Goal: Transaction & Acquisition: Purchase product/service

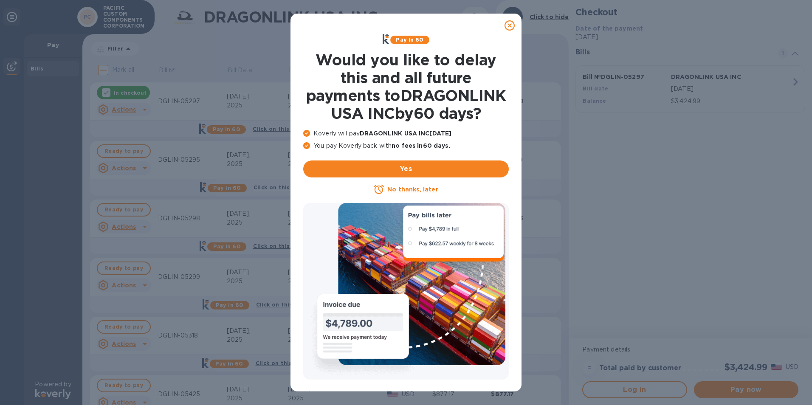
click at [509, 25] on icon at bounding box center [509, 25] width 10 height 10
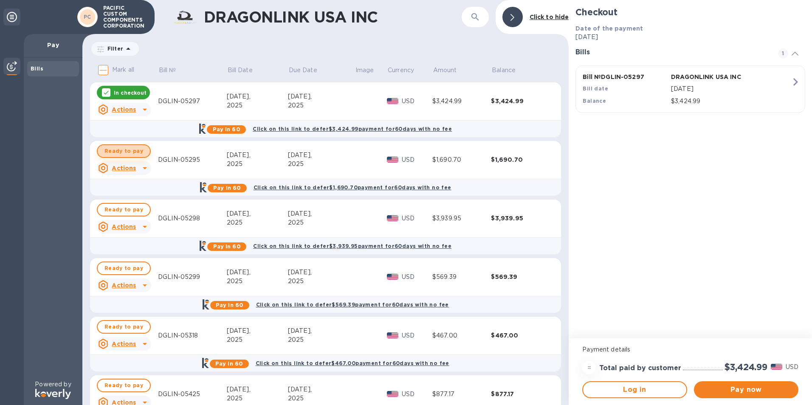
click at [135, 151] on span "Ready to pay" at bounding box center [123, 151] width 39 height 10
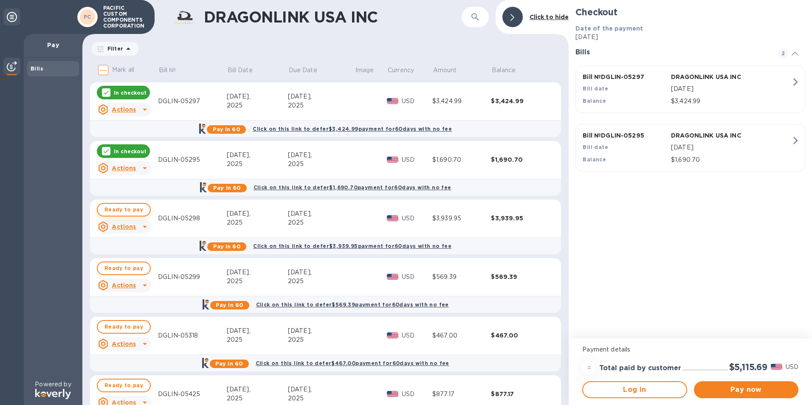
click at [133, 211] on span "Ready to pay" at bounding box center [123, 210] width 39 height 10
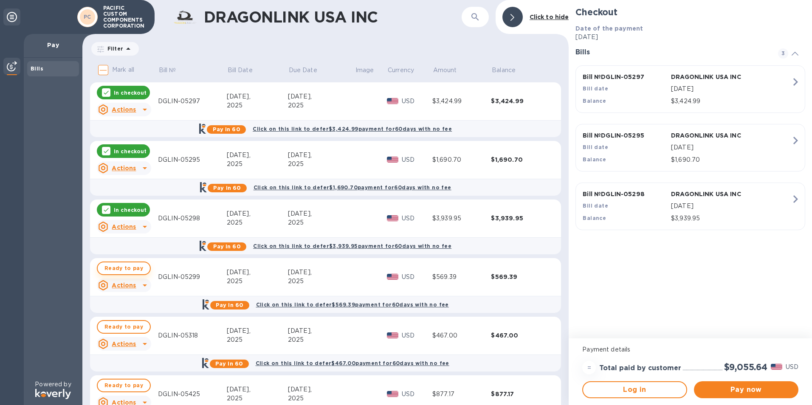
click at [122, 264] on span "Ready to pay" at bounding box center [123, 268] width 39 height 10
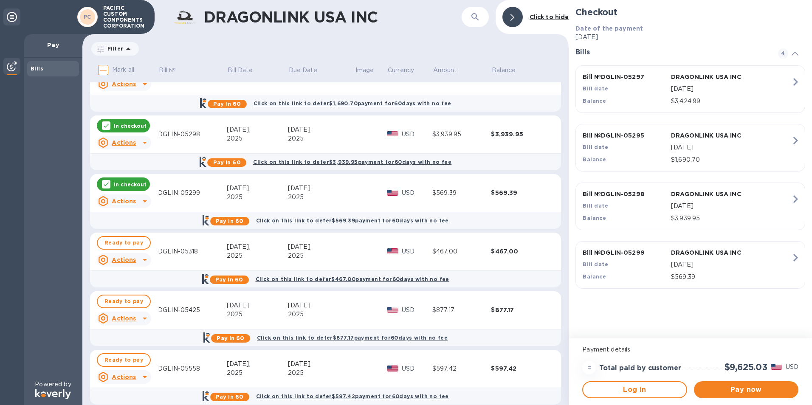
scroll to position [85, 0]
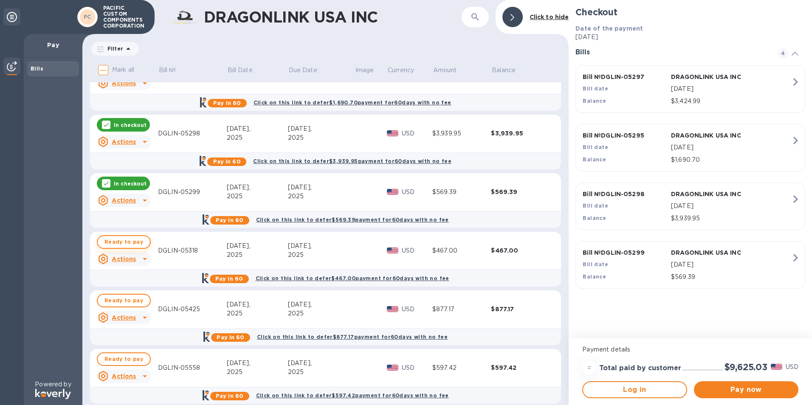
click at [125, 237] on span "Ready to pay" at bounding box center [123, 242] width 39 height 10
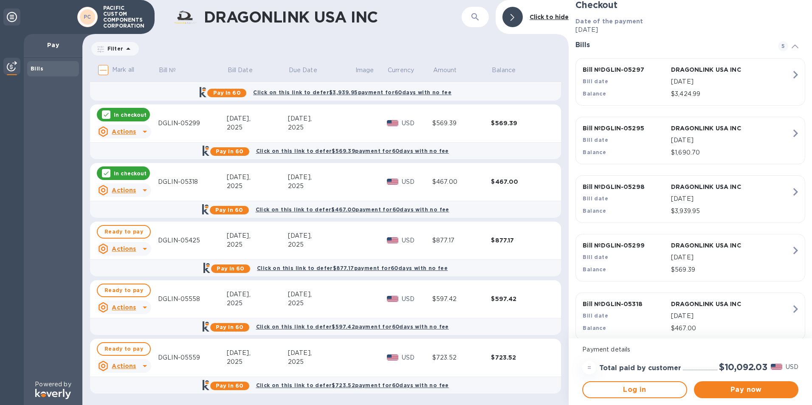
scroll to position [20, 0]
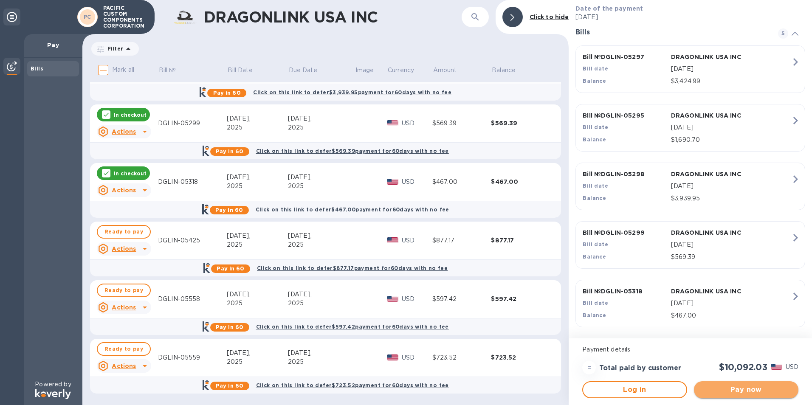
click at [736, 393] on span "Pay now" at bounding box center [746, 390] width 91 height 10
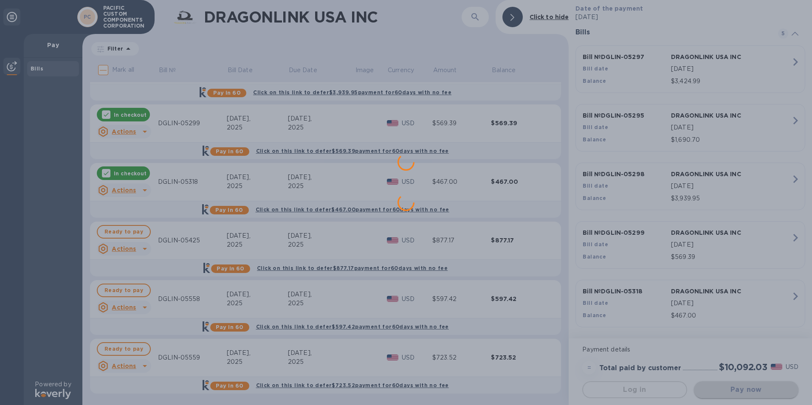
scroll to position [0, 0]
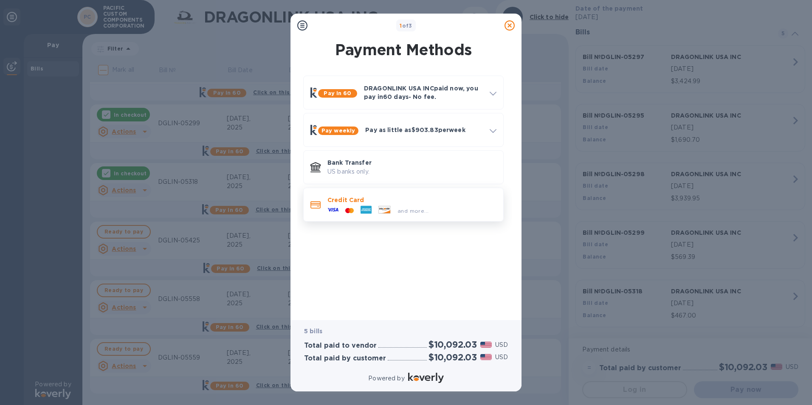
click at [409, 208] on span "and more..." at bounding box center [412, 211] width 31 height 6
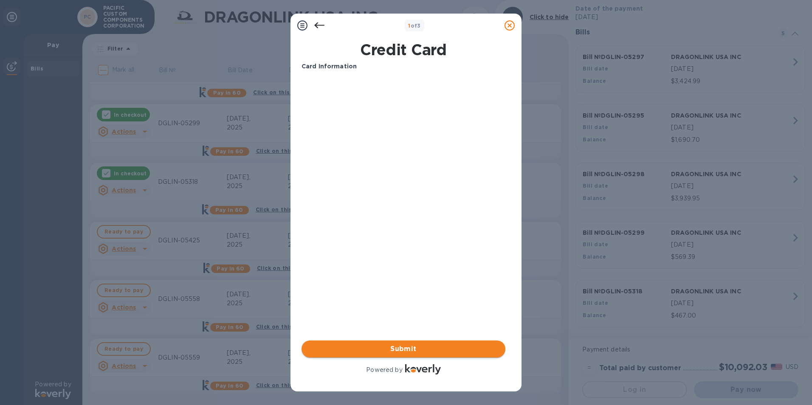
click at [380, 353] on span "Submit" at bounding box center [403, 349] width 190 height 10
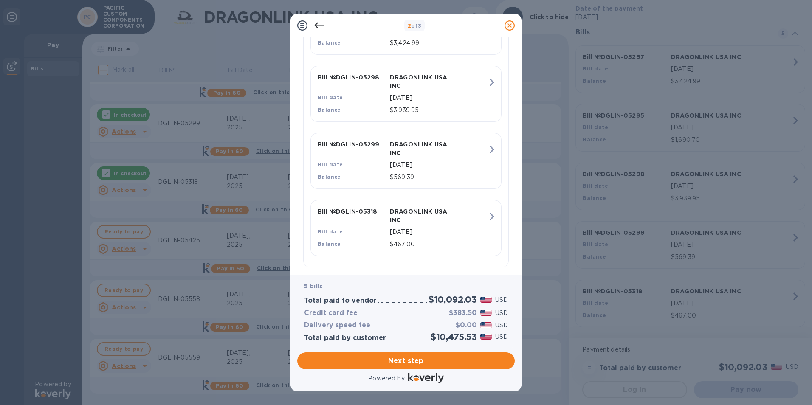
scroll to position [328, 0]
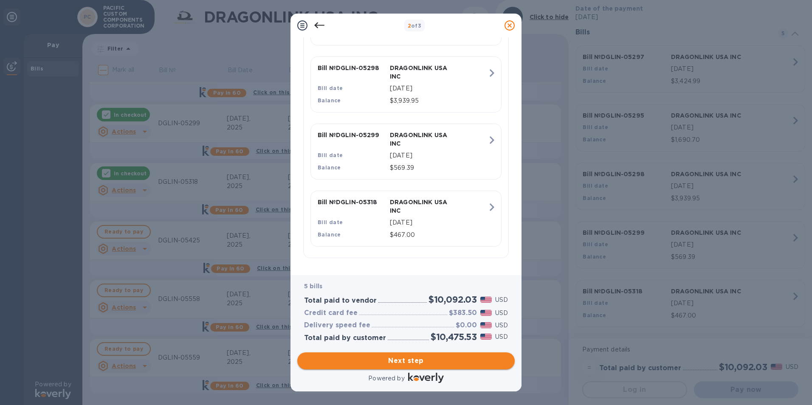
click at [427, 365] on span "Next step" at bounding box center [406, 361] width 204 height 10
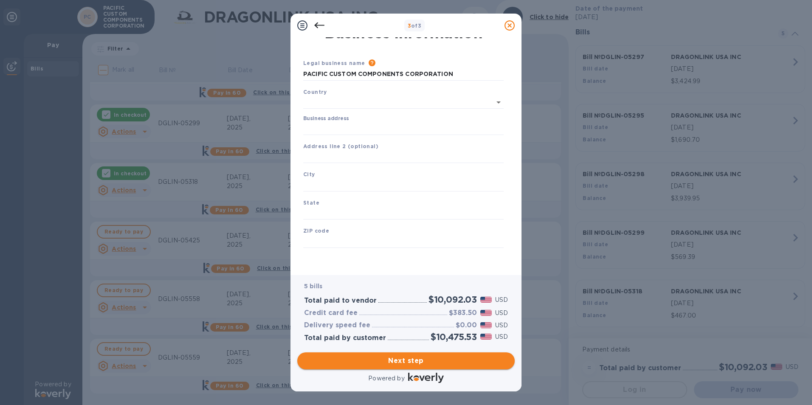
scroll to position [10, 0]
type input "[GEOGRAPHIC_DATA]"
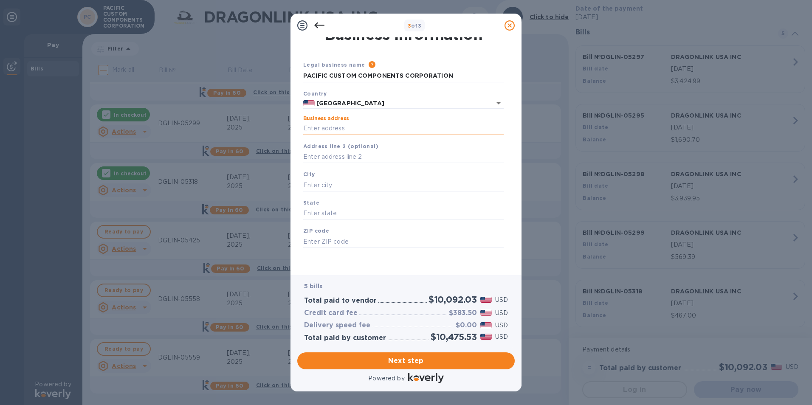
click at [356, 130] on input "Business address" at bounding box center [403, 128] width 200 height 13
type input "[STREET_ADDRESS]"
type input "[GEOGRAPHIC_DATA]"
type input "IL"
type input "60071"
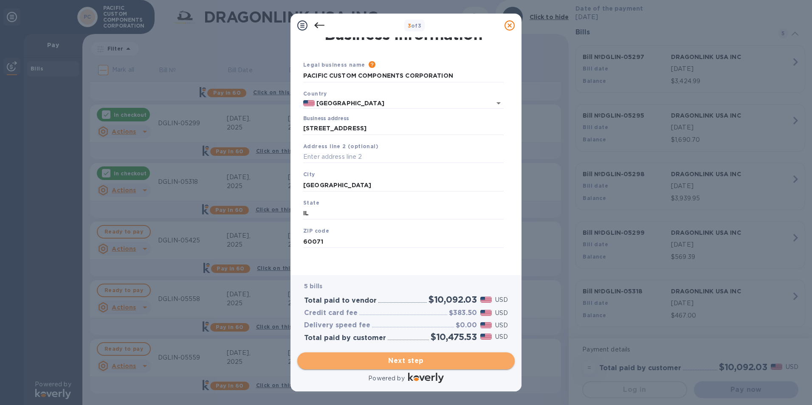
click at [403, 361] on span "Next step" at bounding box center [406, 361] width 204 height 10
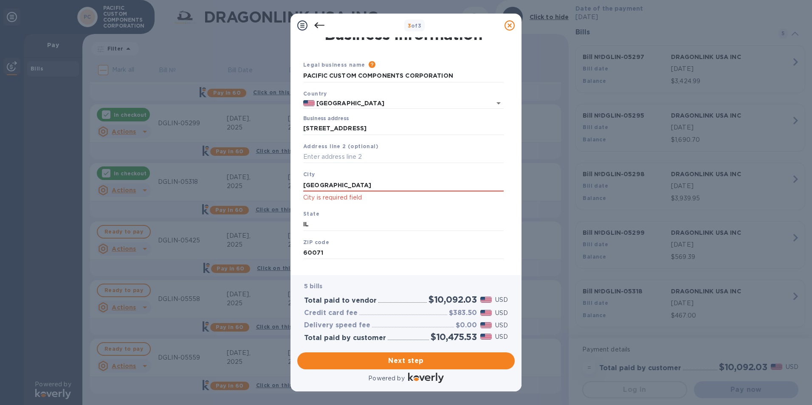
drag, startPoint x: 352, startPoint y: 186, endPoint x: 259, endPoint y: 177, distance: 93.5
click at [259, 177] on div "3 of 3 Business Information Legal business name Please provide the legal name t…" at bounding box center [406, 202] width 812 height 405
type input "[GEOGRAPHIC_DATA]"
click at [365, 358] on span "Next step" at bounding box center [406, 361] width 204 height 10
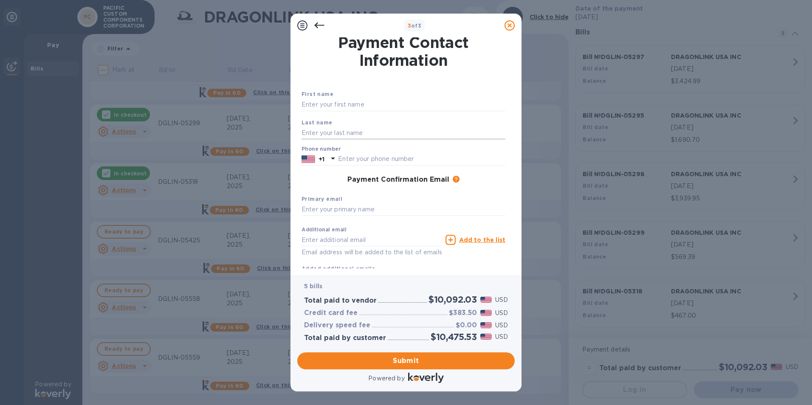
scroll to position [0, 0]
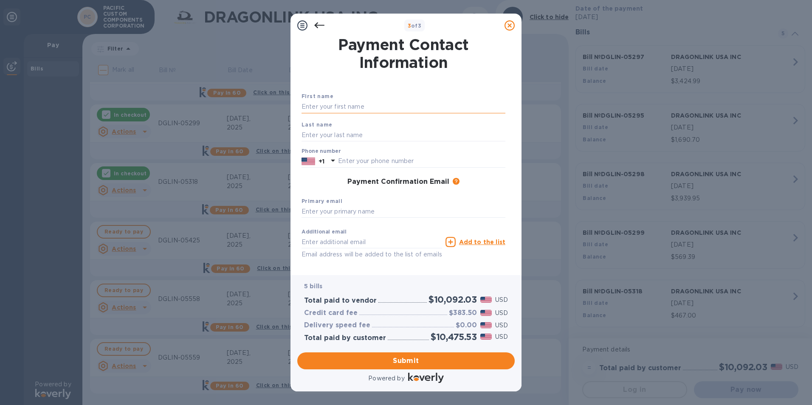
click at [349, 103] on input "text" at bounding box center [403, 107] width 204 height 13
type input "[PERSON_NAME]"
type input "[PERSON_NAME][EMAIL_ADDRESS][DOMAIN_NAME]"
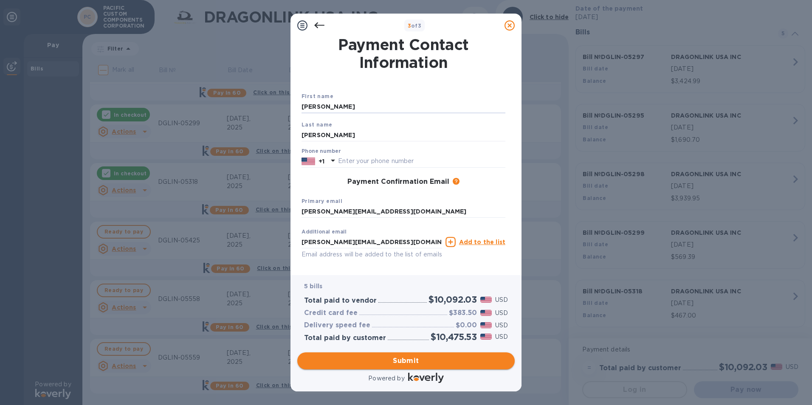
click at [408, 358] on span "Submit" at bounding box center [406, 361] width 204 height 10
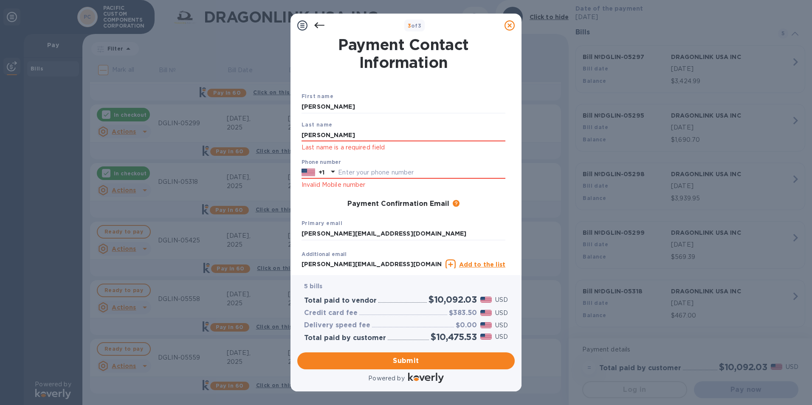
drag, startPoint x: 345, startPoint y: 131, endPoint x: 248, endPoint y: 132, distance: 96.4
click at [248, 132] on div "3 of 3 Payment Contact Information First name [PERSON_NAME] Last name [PERSON_N…" at bounding box center [406, 202] width 812 height 405
type input "[PERSON_NAME]"
click at [481, 162] on div "Phone number +1 Invalid Mobile number" at bounding box center [403, 174] width 204 height 31
click at [369, 169] on input "text" at bounding box center [421, 172] width 167 height 13
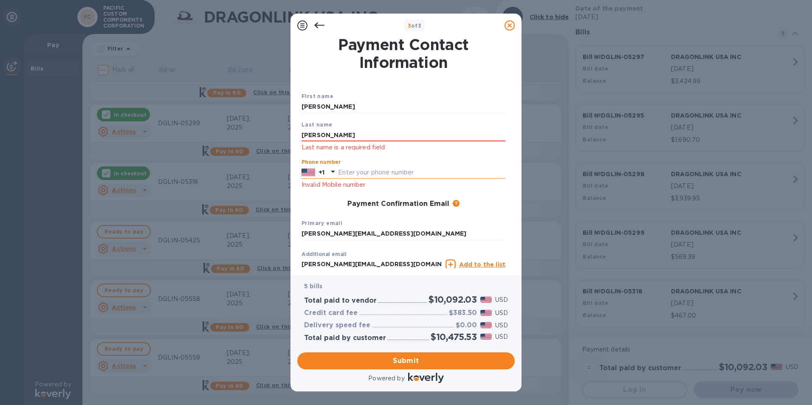
type input "8152065450"
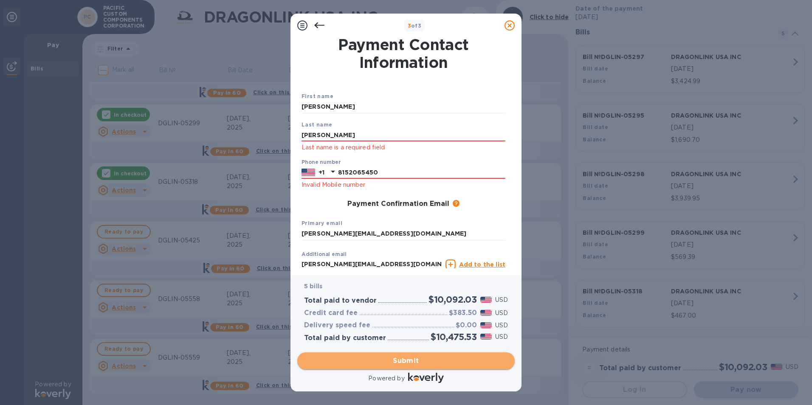
click at [402, 363] on span "Submit" at bounding box center [406, 361] width 204 height 10
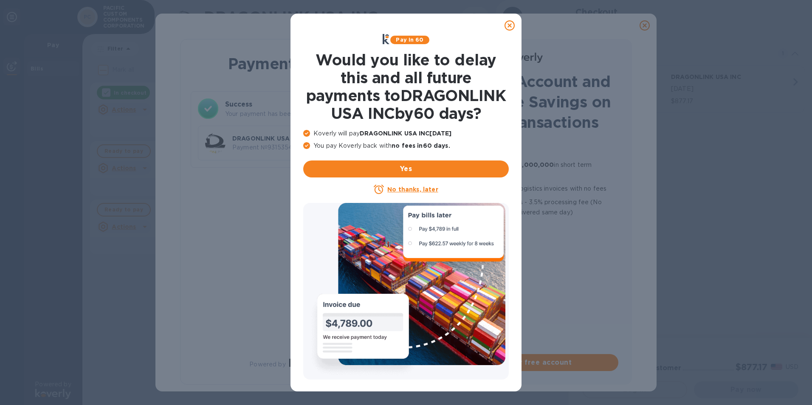
click at [510, 25] on icon at bounding box center [509, 25] width 10 height 10
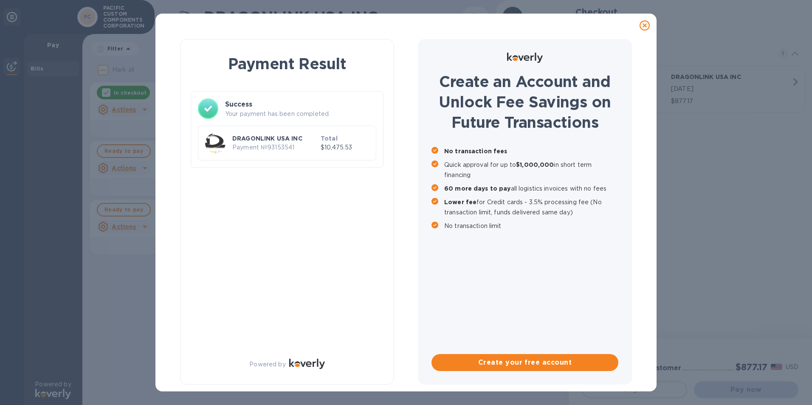
click at [386, 356] on div "Payment Result Success Your payment has been completed. DRAGONLINK USA INC Paym…" at bounding box center [287, 212] width 214 height 346
